Goal: Task Accomplishment & Management: Manage account settings

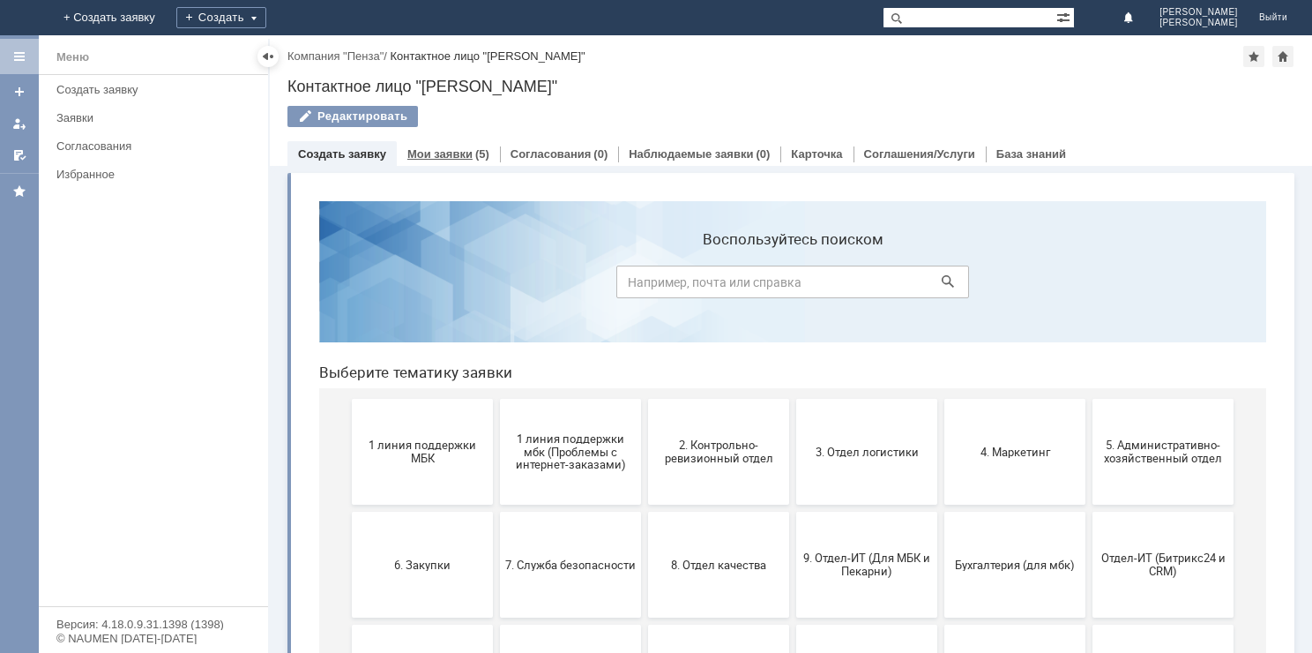
click at [458, 155] on link "Мои заявки" at bounding box center [439, 153] width 65 height 13
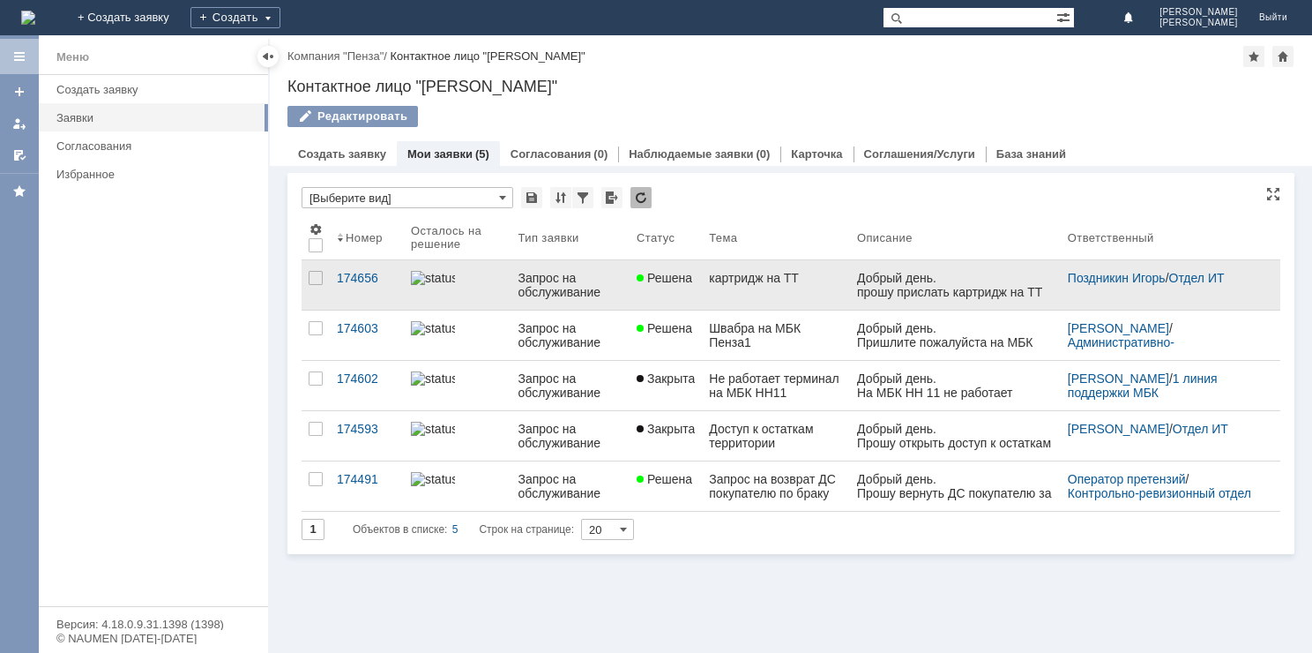
click at [739, 293] on link "картридж на ТТ" at bounding box center [776, 284] width 148 height 49
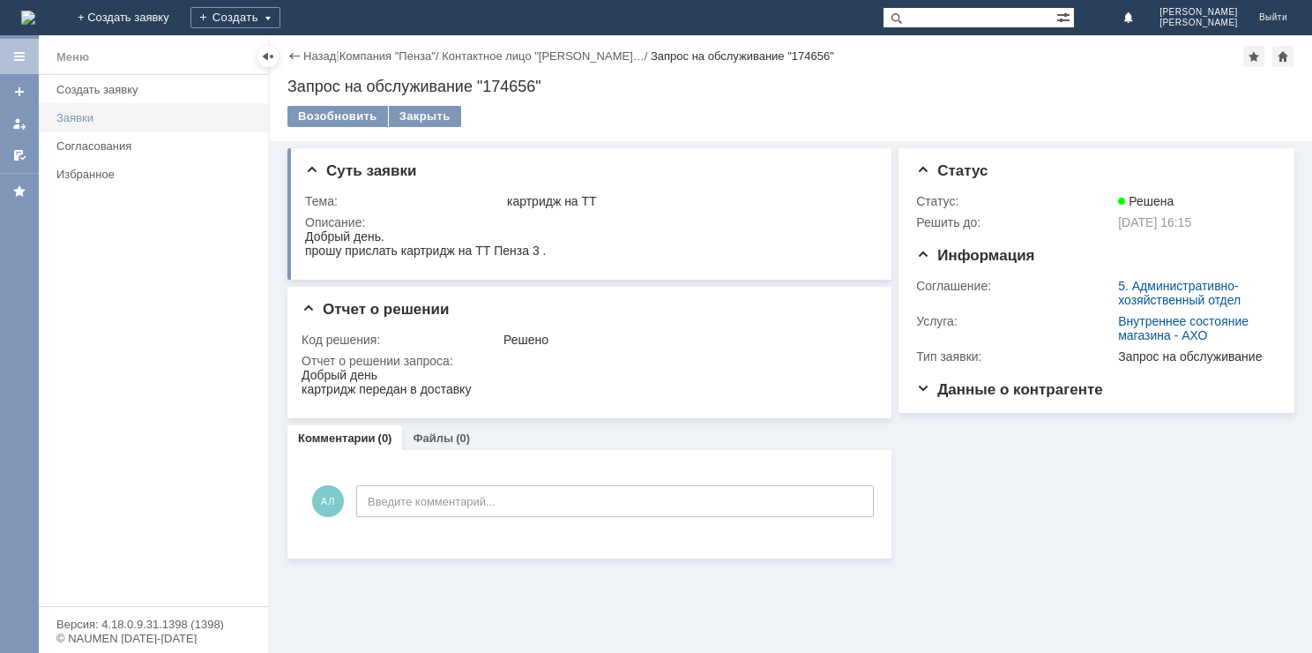
click at [88, 124] on link "Заявки" at bounding box center [156, 117] width 215 height 27
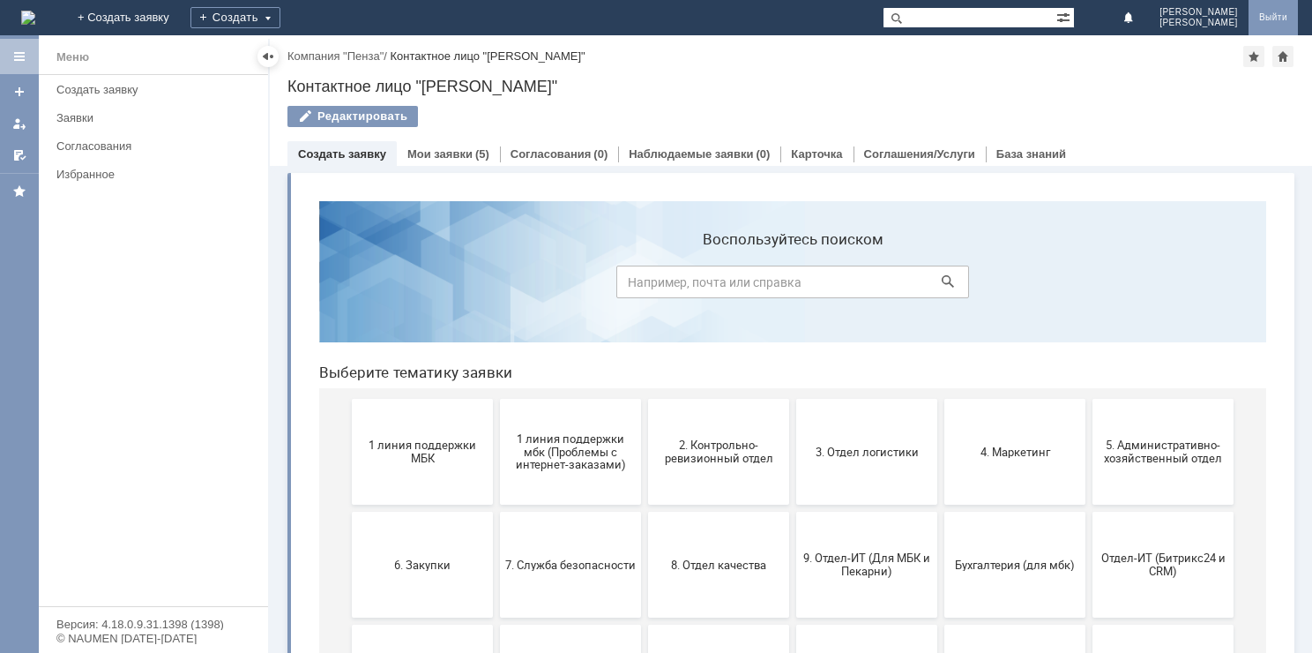
click at [1280, 11] on link "Выйти" at bounding box center [1273, 17] width 49 height 35
